Goal: Information Seeking & Learning: Learn about a topic

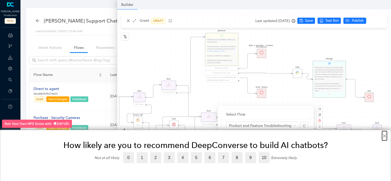
click at [384, 135] on button "×" at bounding box center [384, 136] width 5 height 8
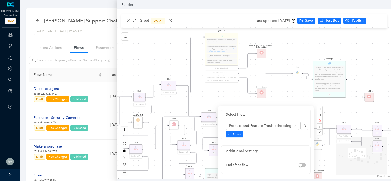
click at [126, 20] on div "End End Handoff To Support Product And Feature Troubleshooting Question Would y…" at bounding box center [254, 93] width 274 height 169
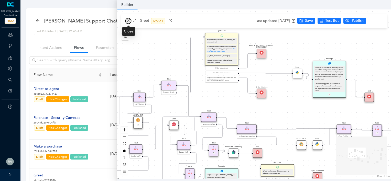
click at [127, 20] on icon "close" at bounding box center [129, 21] width 4 height 4
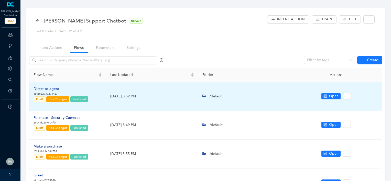
click at [56, 88] on div "Direct to agent" at bounding box center [60, 89] width 55 height 6
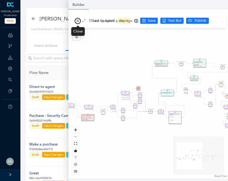
click at [79, 21] on icon "close" at bounding box center [78, 21] width 4 height 4
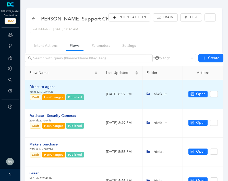
click at [49, 87] on div "Direct to agent" at bounding box center [56, 87] width 55 height 6
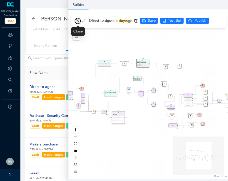
click at [77, 21] on icon "close" at bounding box center [78, 21] width 4 height 4
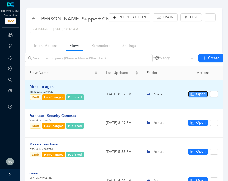
click at [197, 94] on span "Open" at bounding box center [200, 94] width 9 height 6
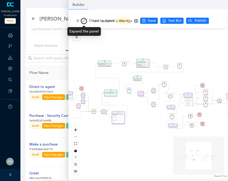
click at [85, 19] on icon "arrows-alt" at bounding box center [84, 21] width 4 height 4
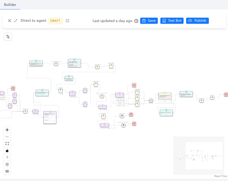
click at [135, 21] on icon "clock-circle" at bounding box center [137, 21] width 4 height 4
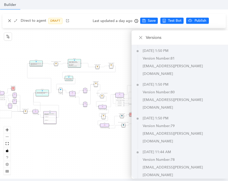
scroll to position [543, 0]
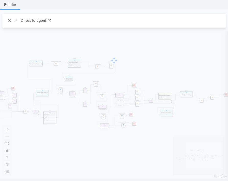
scroll to position [541, 0]
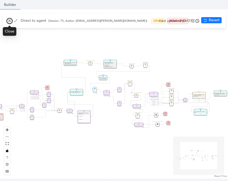
click at [8, 19] on icon "close" at bounding box center [10, 21] width 4 height 4
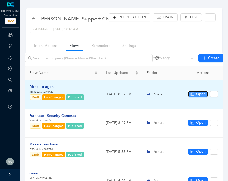
click at [203, 92] on span "Open" at bounding box center [200, 94] width 9 height 6
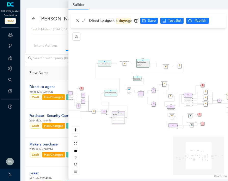
click at [135, 20] on icon "clock-circle" at bounding box center [137, 21] width 4 height 4
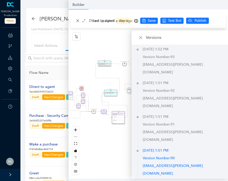
scroll to position [99, 0]
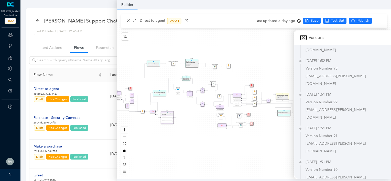
click at [305, 38] on icon "close" at bounding box center [303, 38] width 4 height 4
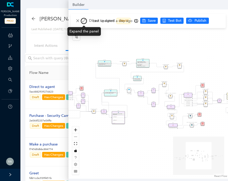
click at [85, 21] on icon "arrows-alt" at bounding box center [84, 21] width 4 height 4
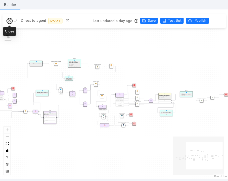
click at [9, 21] on icon "close" at bounding box center [10, 21] width 4 height 4
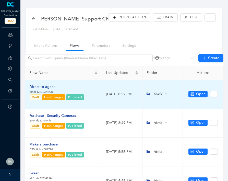
click at [50, 87] on div "Direct to agent" at bounding box center [56, 87] width 55 height 6
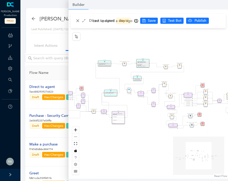
click at [135, 20] on icon "clock-circle" at bounding box center [137, 21] width 4 height 4
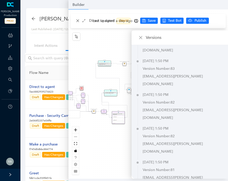
scroll to position [438, 0]
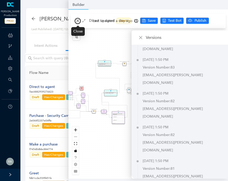
click at [77, 19] on icon "close" at bounding box center [78, 21] width 4 height 4
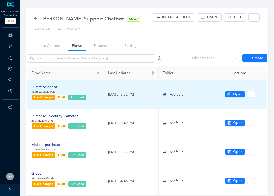
click at [43, 86] on div "Direct to agent" at bounding box center [58, 87] width 55 height 6
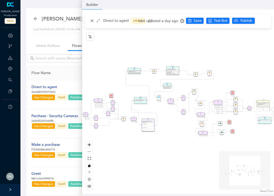
click at [173, 24] on div "Last updated a day ago" at bounding box center [161, 21] width 46 height 8
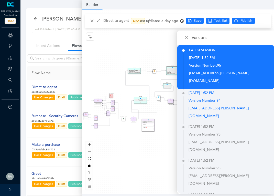
click at [206, 97] on p "Version Number: 94" at bounding box center [230, 101] width 85 height 8
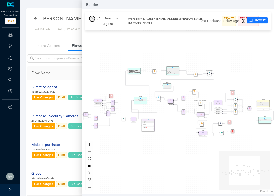
click at [91, 20] on icon "close" at bounding box center [92, 19] width 4 height 4
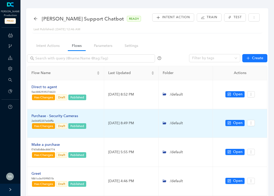
click at [60, 115] on div "Purchase - Security Cameras" at bounding box center [58, 116] width 55 height 6
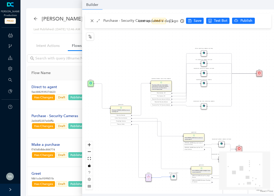
drag, startPoint x: 251, startPoint y: 84, endPoint x: 248, endPoint y: 109, distance: 25.0
click at [228, 109] on div "Rule P Start Question What type of [PERSON_NAME] camera are you looking for? Se…" at bounding box center [178, 101] width 192 height 184
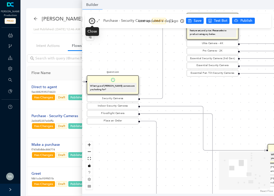
click at [93, 21] on icon "close" at bounding box center [92, 20] width 3 height 3
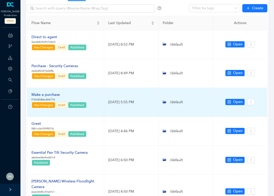
scroll to position [51, 0]
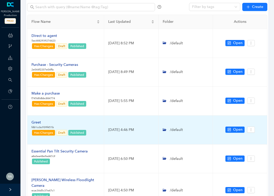
click at [38, 121] on div "Greet" at bounding box center [58, 122] width 55 height 6
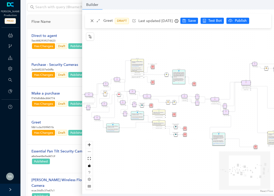
click at [178, 21] on icon "clock-circle" at bounding box center [177, 21] width 4 height 4
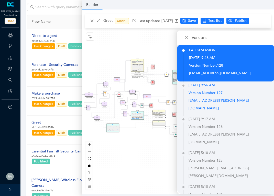
click at [222, 91] on span "127" at bounding box center [219, 93] width 6 height 4
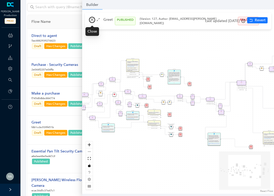
click at [91, 21] on icon "close" at bounding box center [92, 20] width 4 height 4
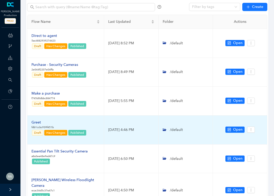
click at [37, 120] on div "Greet" at bounding box center [58, 122] width 55 height 6
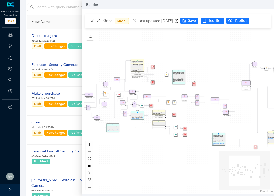
click at [178, 22] on icon "clock-circle" at bounding box center [177, 21] width 4 height 4
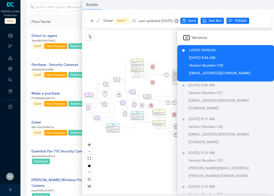
click at [186, 36] on icon "close" at bounding box center [186, 38] width 4 height 4
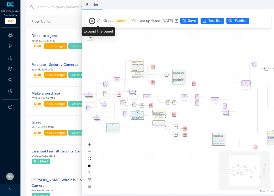
click at [93, 21] on icon "close" at bounding box center [92, 21] width 4 height 4
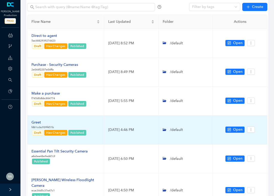
click at [39, 120] on div "Greet" at bounding box center [58, 122] width 55 height 6
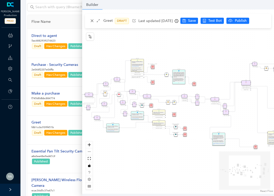
click at [170, 22] on div "Last updated [DATE]" at bounding box center [158, 21] width 40 height 8
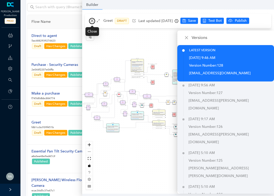
click at [92, 21] on icon "close" at bounding box center [92, 20] width 3 height 3
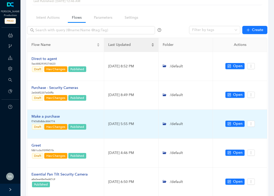
scroll to position [27, 0]
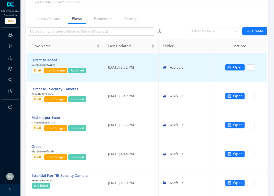
click at [49, 59] on div "Direct to agent" at bounding box center [58, 60] width 55 height 6
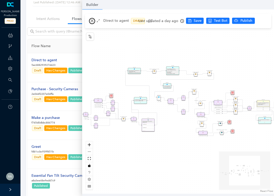
click at [91, 19] on icon "close" at bounding box center [92, 21] width 4 height 4
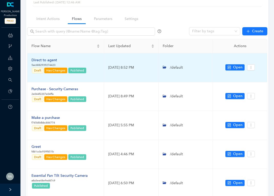
click at [40, 59] on div "Direct to agent" at bounding box center [58, 60] width 55 height 6
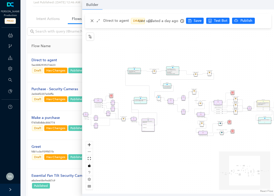
click at [180, 21] on icon "clock-circle" at bounding box center [182, 21] width 4 height 4
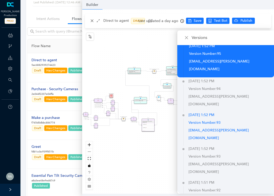
scroll to position [6, 0]
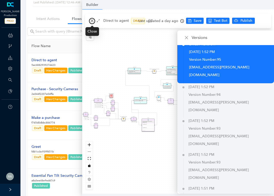
click at [92, 22] on icon "close" at bounding box center [92, 21] width 4 height 4
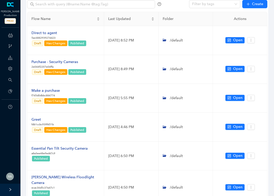
scroll to position [0, 0]
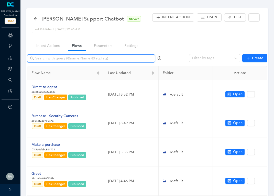
click at [78, 59] on input "text" at bounding box center [91, 58] width 113 height 6
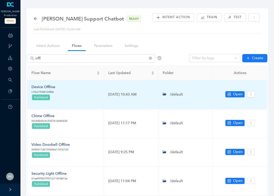
click at [52, 87] on div "Device Offline" at bounding box center [43, 87] width 24 height 6
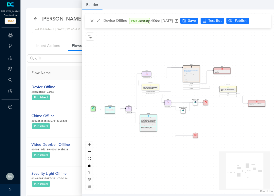
click at [178, 22] on div "Last updated [DATE]" at bounding box center [158, 21] width 40 height 8
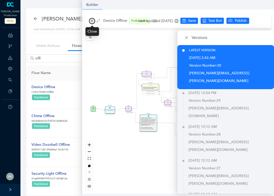
click at [92, 21] on icon "close" at bounding box center [92, 21] width 4 height 4
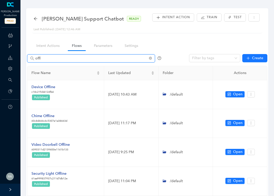
click at [67, 57] on input "offl" at bounding box center [91, 58] width 113 height 6
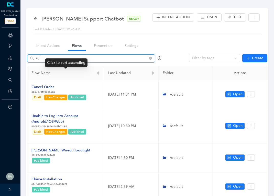
click at [51, 56] on input "78" at bounding box center [91, 58] width 113 height 6
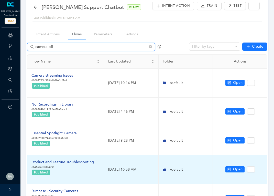
scroll to position [8, 0]
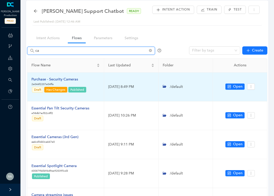
type input "c"
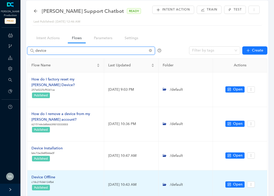
scroll to position [15, 0]
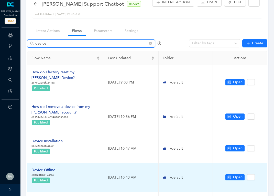
type input "device"
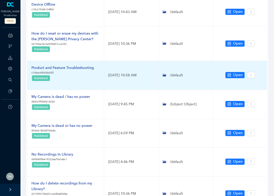
scroll to position [227, 0]
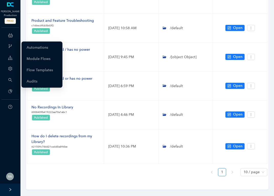
click at [12, 38] on icon at bounding box center [10, 35] width 5 height 10
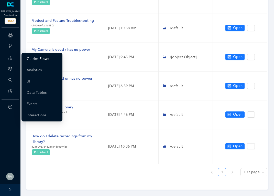
click at [28, 57] on link "Guides Flows" at bounding box center [38, 59] width 23 height 10
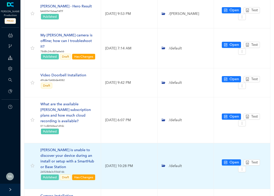
scroll to position [39, 0]
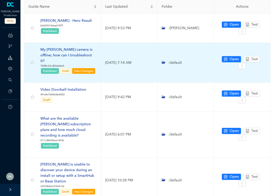
click at [82, 50] on div "My [PERSON_NAME] camera is offline; how can I troubleshoot it?" at bounding box center [68, 55] width 56 height 17
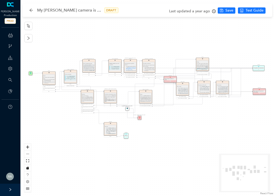
click at [209, 12] on div "Last updated a year ago" at bounding box center [192, 11] width 47 height 8
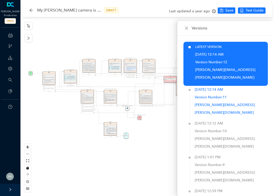
click at [228, 93] on p "Version Number: 11" at bounding box center [231, 97] width 73 height 8
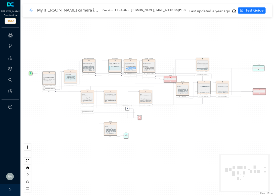
click at [33, 11] on icon "arrow-left" at bounding box center [31, 10] width 4 height 4
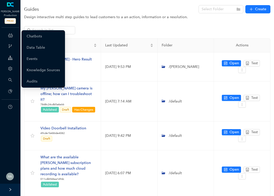
click at [10, 37] on icon at bounding box center [10, 35] width 5 height 10
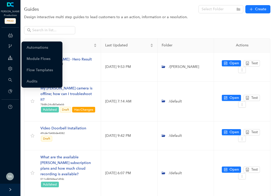
click at [10, 48] on icon "branches" at bounding box center [10, 46] width 4 height 4
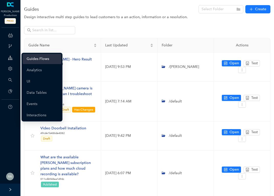
click at [9, 60] on icon at bounding box center [10, 58] width 4 height 10
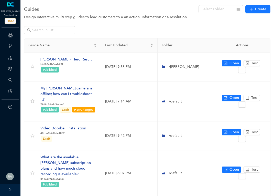
click at [12, 35] on icon at bounding box center [10, 35] width 5 height 10
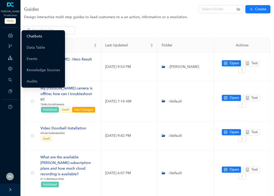
click at [42, 36] on link "Chatbots" at bounding box center [34, 36] width 15 height 10
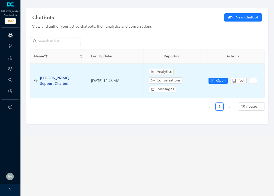
click at [54, 82] on span "[PERSON_NAME] Support Chatbot" at bounding box center [54, 81] width 29 height 10
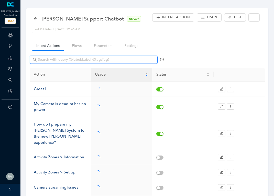
click at [72, 60] on input "text" at bounding box center [94, 60] width 113 height 6
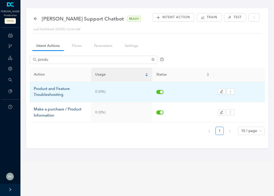
click at [57, 88] on div "Product and Feature Troubleshooting" at bounding box center [60, 92] width 53 height 12
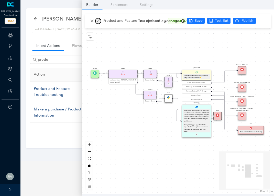
click at [100, 20] on icon "arrows-alt" at bounding box center [98, 21] width 4 height 4
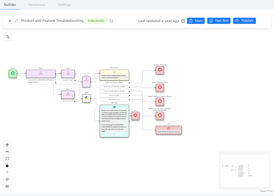
click at [183, 22] on icon "clock-circle" at bounding box center [183, 21] width 4 height 4
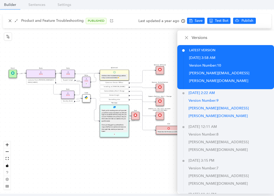
click at [212, 97] on p "Version Number: 9" at bounding box center [230, 101] width 85 height 8
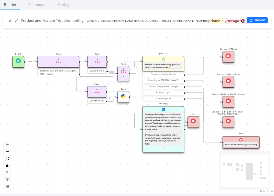
click at [228, 21] on icon "clock-circle" at bounding box center [243, 21] width 4 height 4
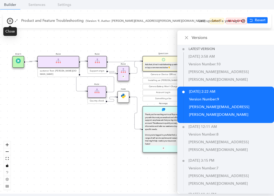
click at [9, 22] on icon "close" at bounding box center [10, 21] width 4 height 4
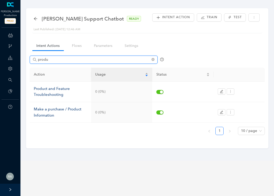
click at [45, 59] on input "produ" at bounding box center [94, 60] width 113 height 6
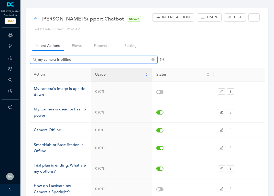
type input "my camera is offline"
click at [36, 18] on icon "arrow-left" at bounding box center [35, 19] width 4 height 4
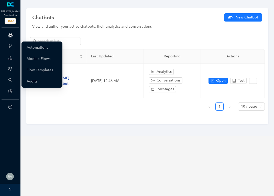
click at [13, 58] on icon at bounding box center [14, 58] width 3 height 0
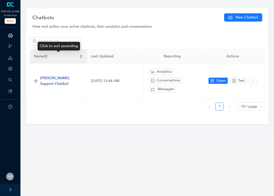
click at [49, 59] on span "Name" at bounding box center [56, 56] width 44 height 6
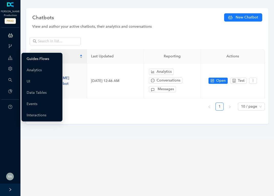
click at [36, 59] on link "Guides Flows" at bounding box center [38, 59] width 23 height 10
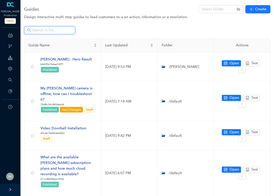
click at [57, 31] on input "text" at bounding box center [50, 30] width 36 height 6
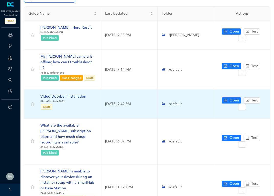
scroll to position [30, 0]
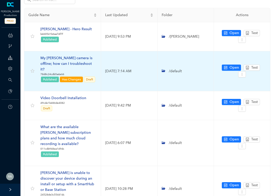
click at [77, 55] on div "My [PERSON_NAME] camera is offline; how can I troubleshoot it?" at bounding box center [68, 63] width 56 height 17
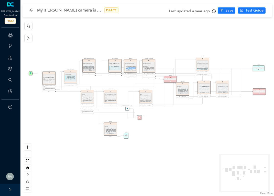
click at [228, 129] on div "Solved Thank you. E Charging Charging If your [PERSON_NAME] device uses a batte…" at bounding box center [146, 98] width 253 height 196
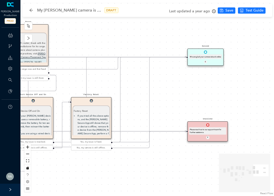
click at [211, 14] on div "Last updated a year ago" at bounding box center [192, 11] width 47 height 8
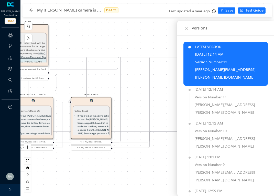
click at [228, 69] on p "[PERSON_NAME][EMAIL_ADDRESS][PERSON_NAME][DOMAIN_NAME]" at bounding box center [230, 73] width 71 height 15
click at [228, 101] on p "[PERSON_NAME][EMAIL_ADDRESS][PERSON_NAME][DOMAIN_NAME]" at bounding box center [231, 108] width 73 height 15
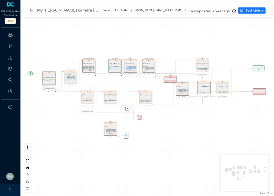
click at [228, 14] on div "Last updated a year ago" at bounding box center [212, 11] width 47 height 8
